Goal: Obtain resource: Download file/media

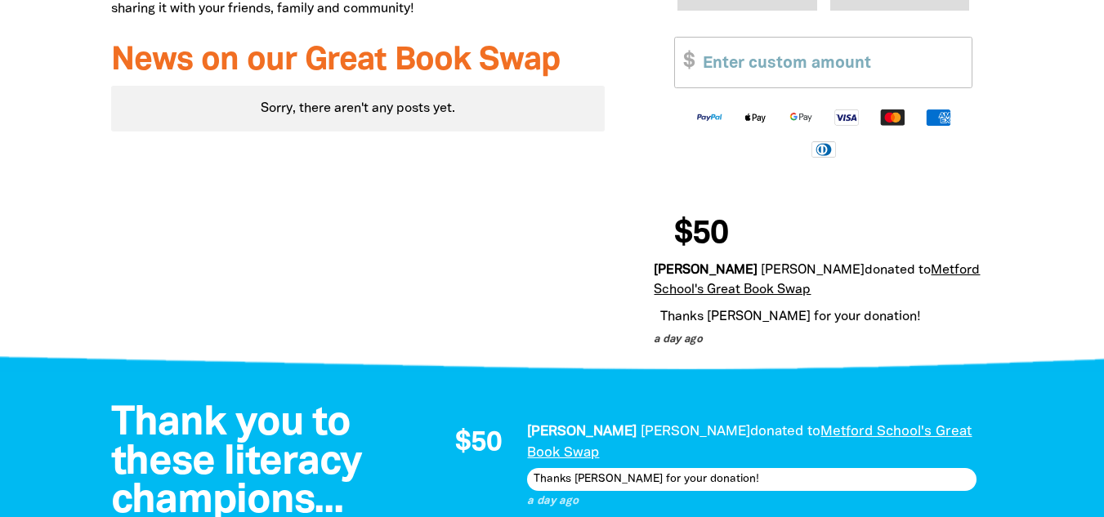
scroll to position [899, 0]
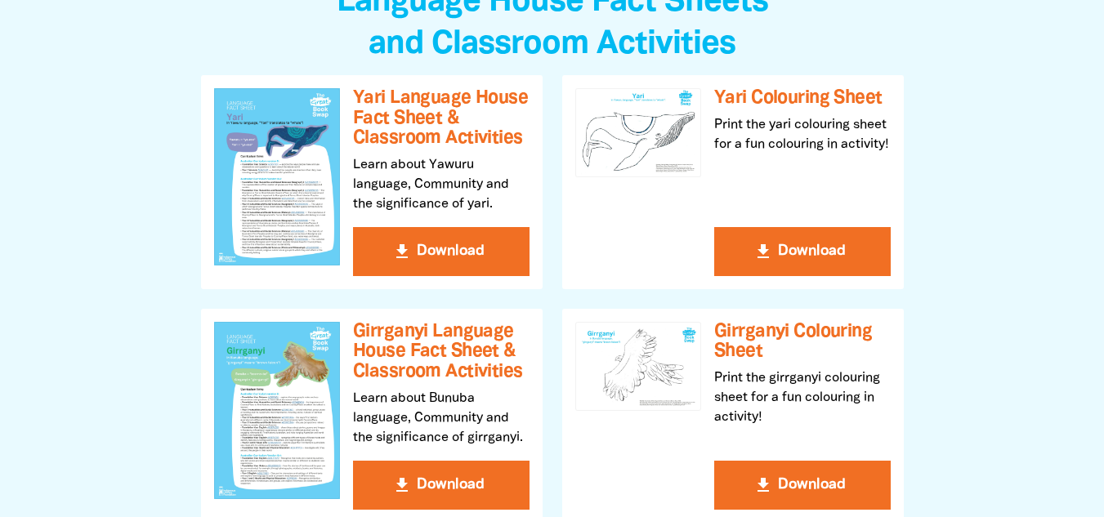
scroll to position [490, 0]
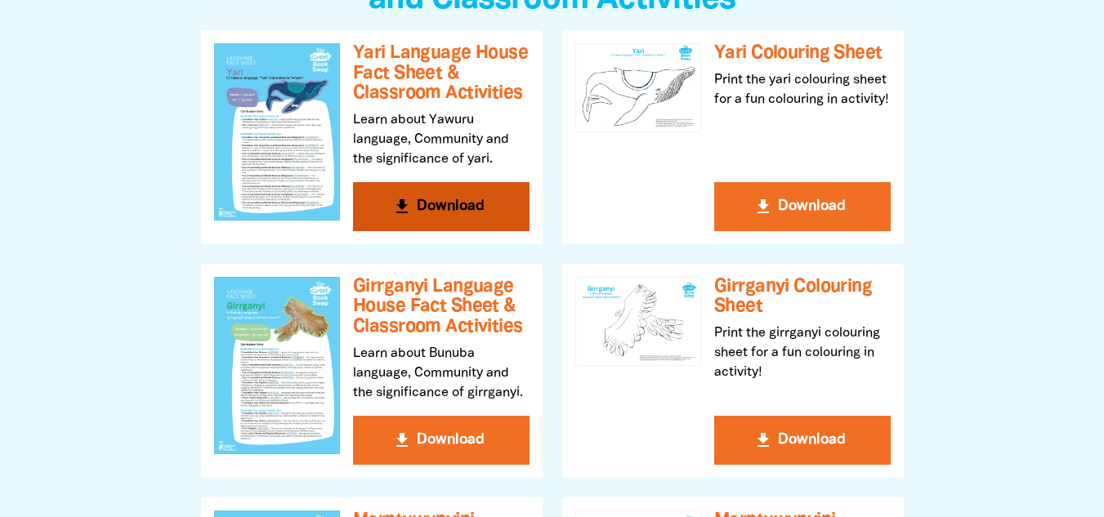
click at [461, 199] on button "get_app Download" at bounding box center [441, 206] width 176 height 49
